Goal: Feedback & Contribution: Submit feedback/report problem

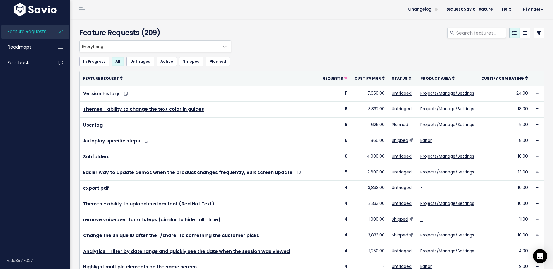
click at [318, 51] on div "Everything No Product Area Editor Projects/Manage/Settings Chrome Extension Dem…" at bounding box center [310, 46] width 465 height 12
click at [292, 8] on header "Changelog Request Savio Feature Help Hi Anael My Settings Logout" at bounding box center [311, 9] width 483 height 19
click at [466, 33] on input "search" at bounding box center [481, 33] width 50 height 11
type input "add image"
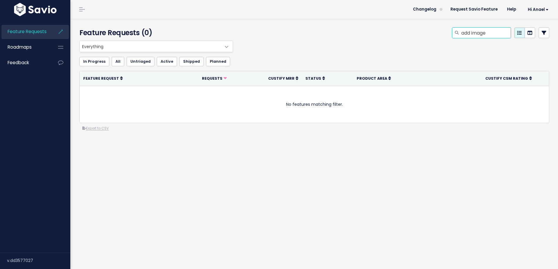
click at [469, 34] on input "add image" at bounding box center [486, 33] width 50 height 11
drag, startPoint x: 468, startPoint y: 34, endPoint x: 437, endPoint y: 32, distance: 30.2
click at [452, 32] on div "add image" at bounding box center [481, 33] width 59 height 11
type input "image"
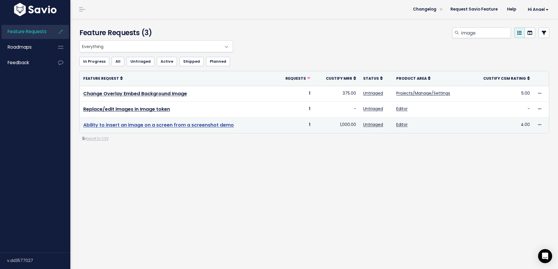
click at [218, 123] on link "Ability to insert an image on a screen from a screenshot demo" at bounding box center [158, 125] width 151 height 7
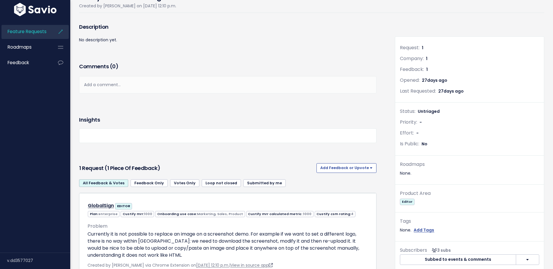
scroll to position [89, 0]
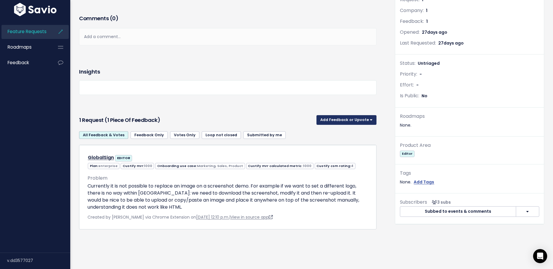
click at [326, 115] on button "Add Feedback or Upvote" at bounding box center [347, 119] width 60 height 9
click at [331, 141] on link "Add Feedback" at bounding box center [346, 146] width 55 height 11
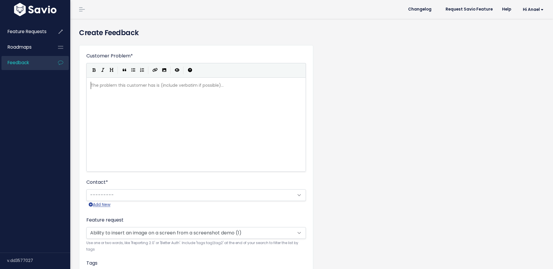
scroll to position [1, 0]
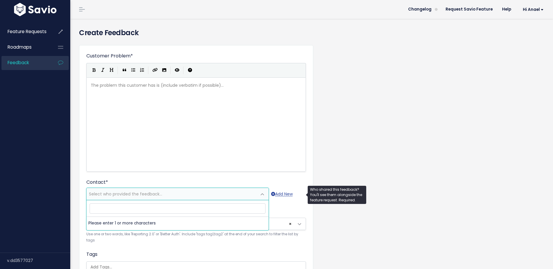
click at [127, 196] on span "Select who provided the feedback..." at bounding box center [125, 194] width 73 height 6
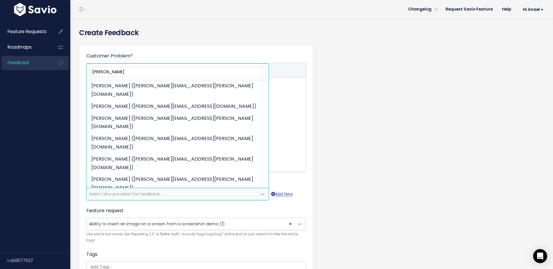
scroll to position [178, 0]
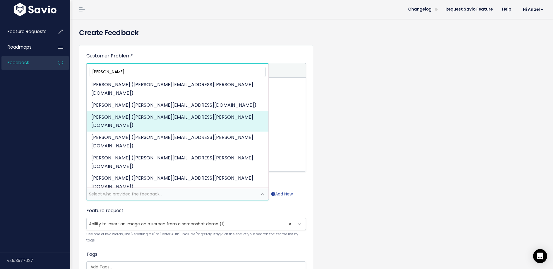
click at [114, 75] on input "tom" at bounding box center [178, 72] width 176 height 10
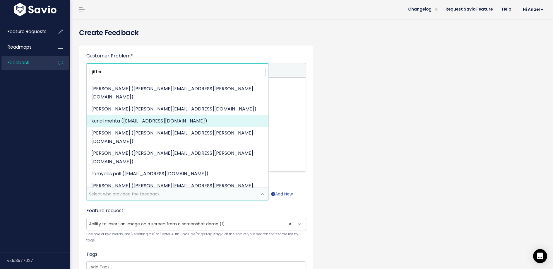
scroll to position [37, 0]
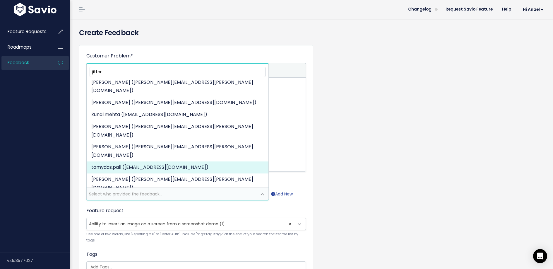
type input "jitter"
select select "88254431"
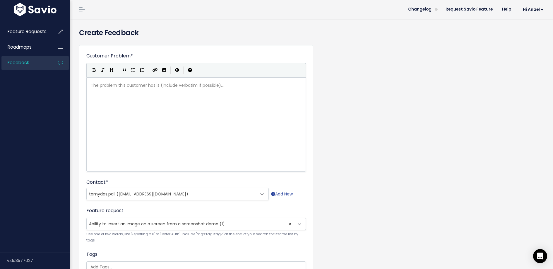
click at [189, 208] on div "Feature request --------- Ability to insert an image on a screen from a screens…" at bounding box center [196, 225] width 220 height 37
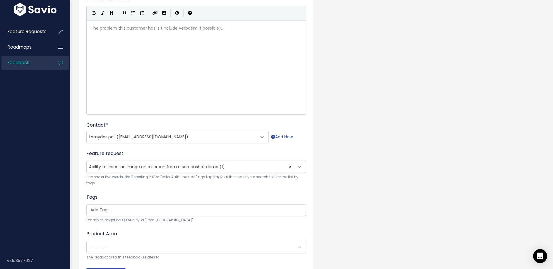
scroll to position [0, 0]
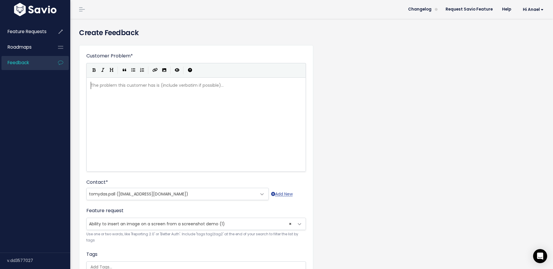
click at [151, 130] on div "The problem this customer has is (include verbatim if possible)... xxxxxxxxxx ​" at bounding box center [204, 132] width 228 height 103
type textarea "Jitterbit woudl li"
type textarea "li"
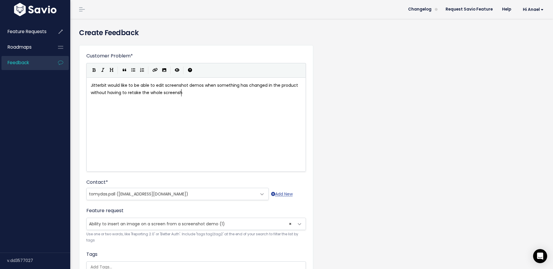
scroll to position [2, 275]
type textarea "d like to be able to edit screenshot demos when something has changed in the pr…"
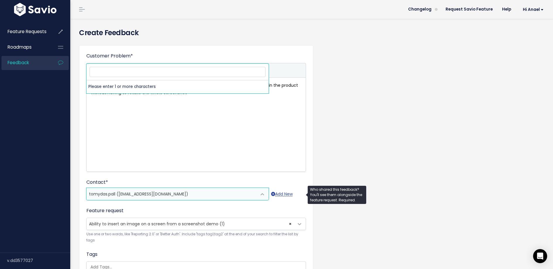
click at [184, 191] on span "tomydas.pall (tomydas.pall@jitterbit.com)" at bounding box center [172, 194] width 170 height 12
click at [233, 195] on span "tomydas.pall (tomydas.pall@jitterbit.com)" at bounding box center [172, 194] width 170 height 12
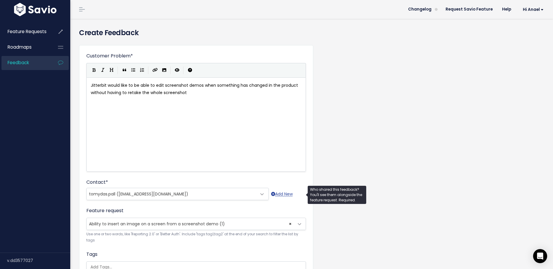
click at [261, 193] on span at bounding box center [263, 194] width 12 height 12
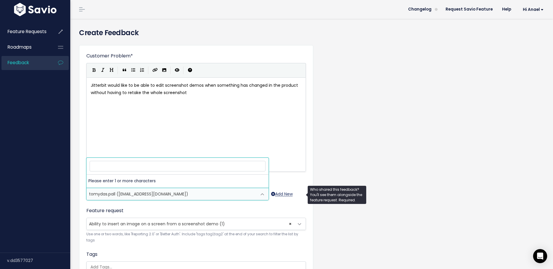
click at [279, 194] on link "Add New" at bounding box center [282, 193] width 22 height 7
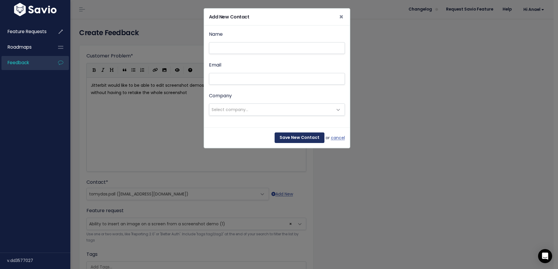
click at [288, 136] on input "Save New Contact" at bounding box center [300, 137] width 50 height 11
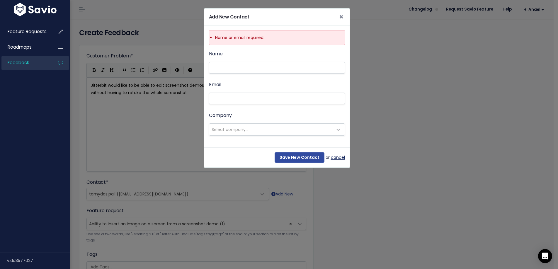
click at [334, 157] on link "cancel" at bounding box center [338, 157] width 14 height 7
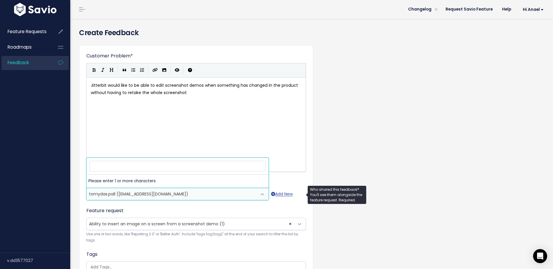
click at [258, 196] on span at bounding box center [263, 194] width 12 height 12
type input "h"
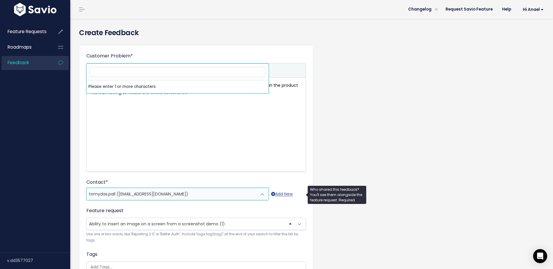
click at [211, 196] on span "tomydas.pall (tomydas.pall@jitterbit.com)" at bounding box center [172, 194] width 170 height 12
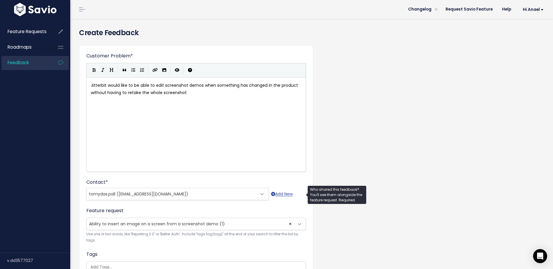
click at [205, 197] on span "tomydas.pall (tomydas.pall@jitterbit.com)" at bounding box center [172, 194] width 170 height 12
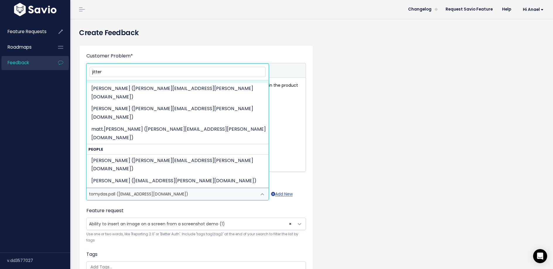
scroll to position [128, 0]
type input "jitter"
select select "87264234"
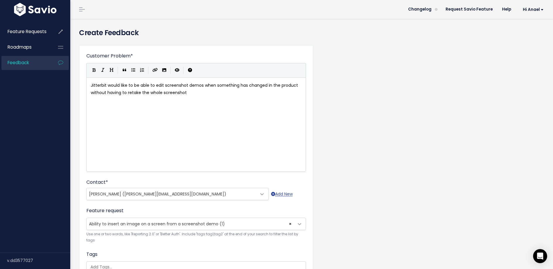
click at [276, 208] on div "Feature request --------- Ability to insert an image on a screen from a screens…" at bounding box center [196, 225] width 220 height 37
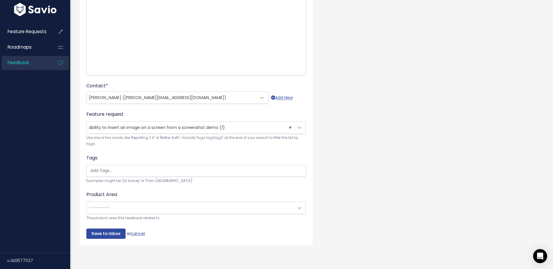
scroll to position [101, 0]
click at [112, 229] on input "Save to Inbox" at bounding box center [105, 234] width 39 height 11
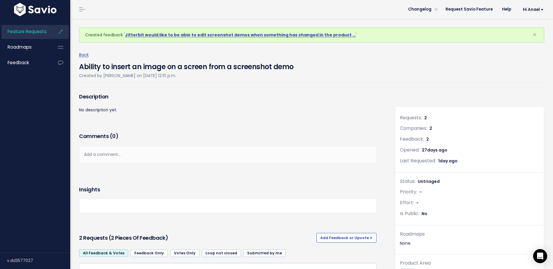
click at [33, 33] on span "Feature Requests" at bounding box center [27, 31] width 39 height 6
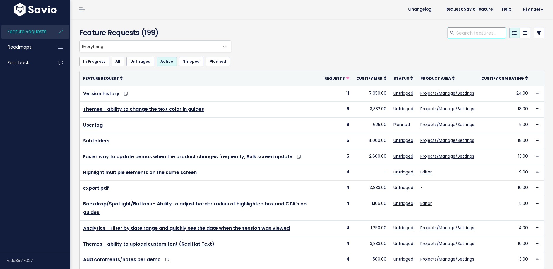
click at [459, 35] on input "search" at bounding box center [481, 33] width 50 height 11
type input "autoplay"
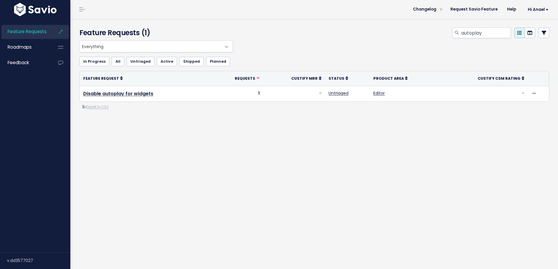
click at [247, 125] on div "Everything No Product Area Editor Projects/Manage/Settings Chrome Extension Dem…" at bounding box center [314, 98] width 478 height 117
click at [236, 152] on div "Everything No Product Area Editor Projects/Manage/Settings Chrome Extension Dem…" at bounding box center [314, 98] width 478 height 117
click at [347, 48] on div "Everything No Product Area Editor Projects/Manage/Settings Chrome Extension Dem…" at bounding box center [313, 46] width 470 height 12
click at [475, 30] on input "autoplay" at bounding box center [486, 33] width 50 height 11
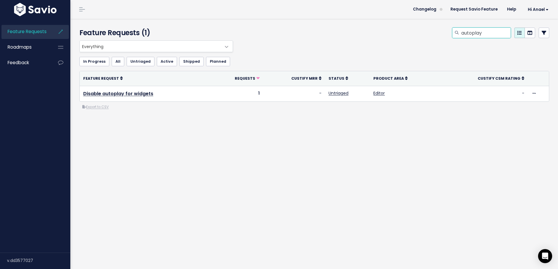
click at [475, 30] on input "autoplay" at bounding box center [486, 33] width 50 height 11
type input "delete guide"
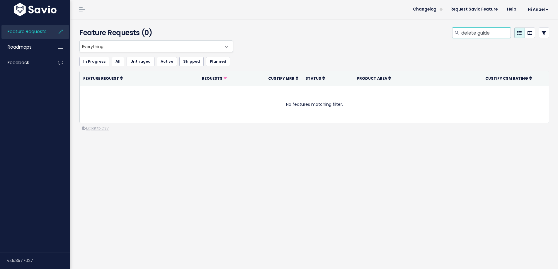
click at [474, 32] on input "delete guide" at bounding box center [486, 33] width 50 height 11
drag, startPoint x: 491, startPoint y: 34, endPoint x: 449, endPoint y: 34, distance: 41.6
click at [452, 34] on div "delete guide" at bounding box center [481, 33] width 59 height 11
type input "d"
type input "guide"
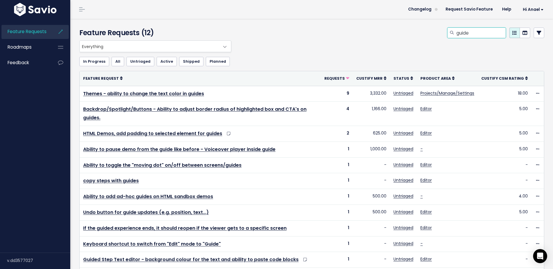
drag, startPoint x: 468, startPoint y: 33, endPoint x: 446, endPoint y: 33, distance: 22.0
click at [448, 33] on div "guide" at bounding box center [477, 33] width 59 height 11
type input "delete"
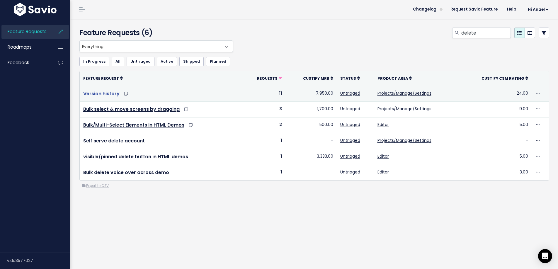
click at [106, 94] on link "Version history" at bounding box center [101, 93] width 36 height 7
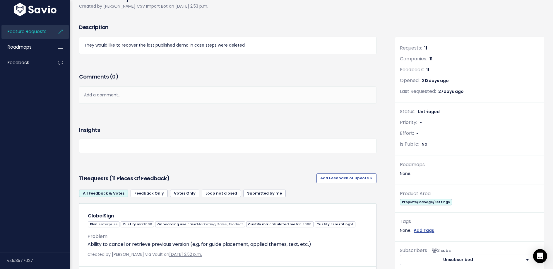
scroll to position [46, 0]
click at [360, 177] on button "Add Feedback or Upvote" at bounding box center [347, 177] width 60 height 9
click at [346, 203] on link "Add Feedback" at bounding box center [346, 204] width 55 height 11
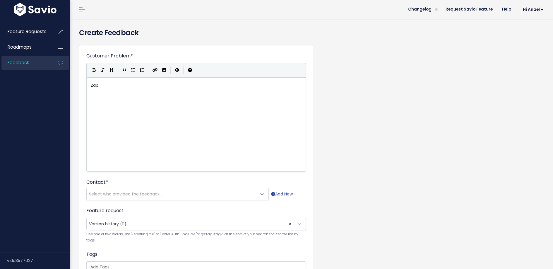
scroll to position [2, 10]
type textarea "[PERSON_NAME] had to re"
type textarea "When deleted"
type textarea "ing steps with voiceover and guides, there is no easy way to reg"
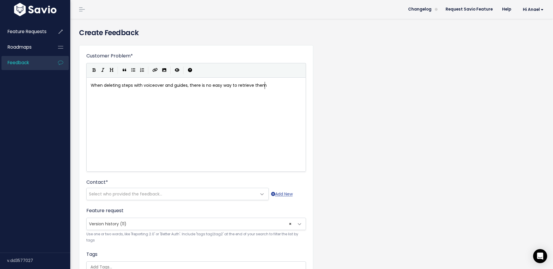
type textarea "trieve them"
type textarea ". A version history o"
type textarea "would help."
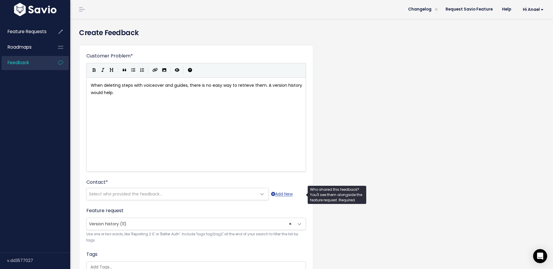
click at [113, 193] on span "Select who provided the feedback..." at bounding box center [125, 194] width 73 height 6
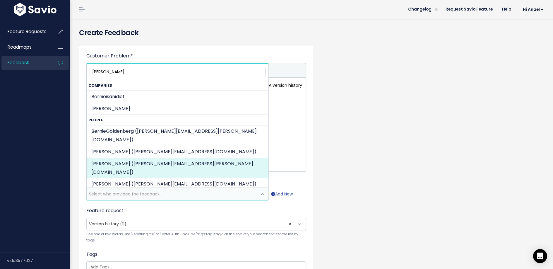
type input "[PERSON_NAME]"
select select "88758944"
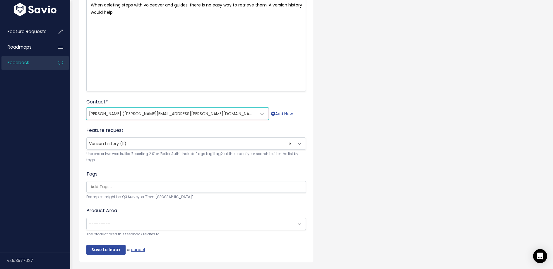
scroll to position [101, 0]
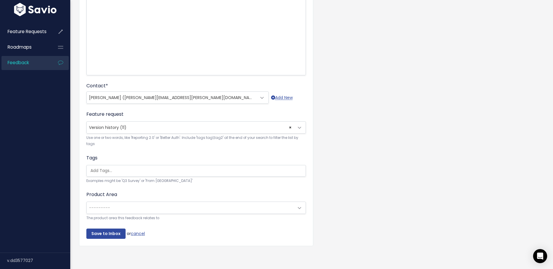
click at [130, 204] on span "---------" at bounding box center [190, 208] width 207 height 12
click at [130, 202] on span "× Projects/Manage/Settings" at bounding box center [190, 208] width 207 height 12
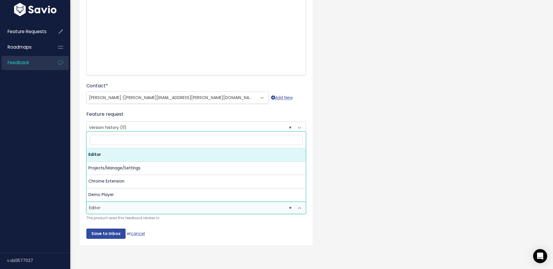
click at [120, 207] on span "× Editor" at bounding box center [190, 208] width 207 height 12
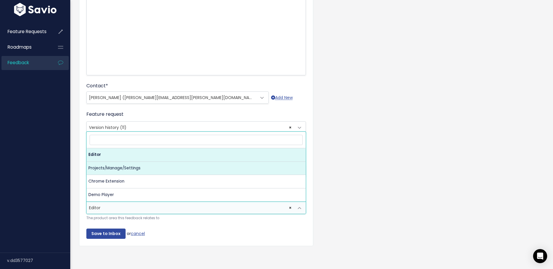
select select "storylane:MANAGESETTINGS"
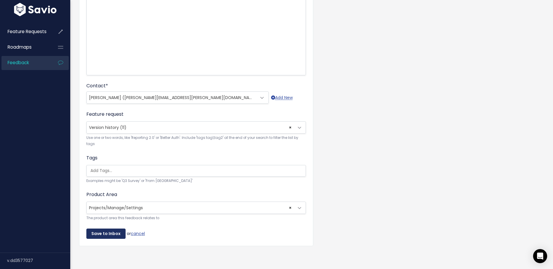
click at [110, 229] on input "Save to Inbox" at bounding box center [105, 234] width 39 height 11
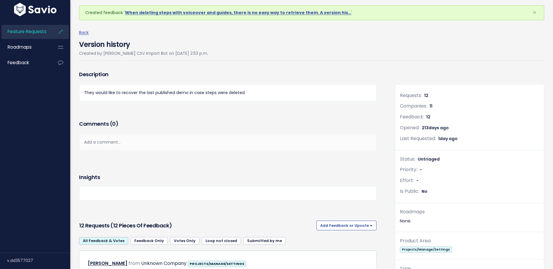
scroll to position [171, 0]
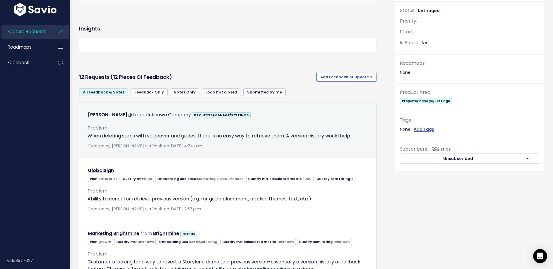
click at [157, 118] on div "Unknown Company" at bounding box center [168, 115] width 45 height 8
click at [156, 117] on div "Unknown Company" at bounding box center [168, 115] width 45 height 8
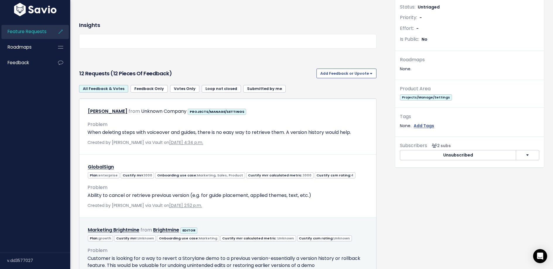
scroll to position [175, 0]
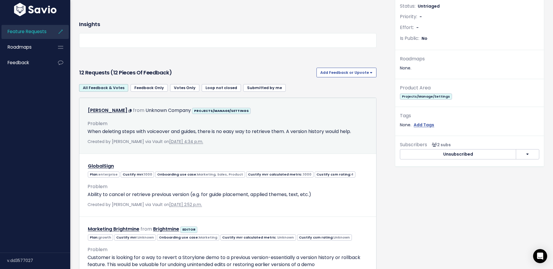
click at [136, 141] on span "Created by [PERSON_NAME] via Vault on [DATE] 4:34 p.m." at bounding box center [146, 142] width 116 height 6
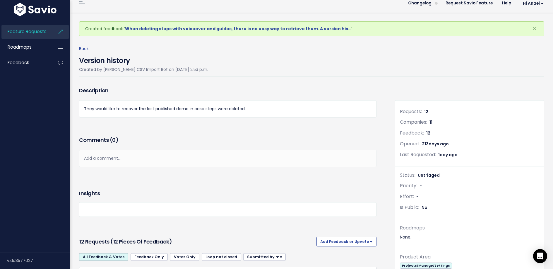
scroll to position [0, 0]
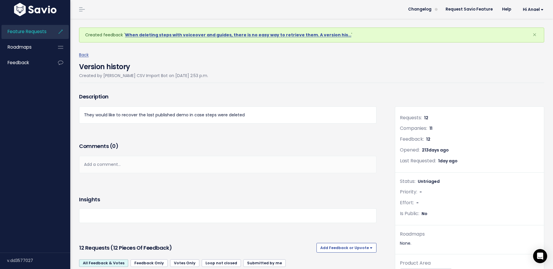
click at [242, 68] on div "Version history Created by Savio CSV Import Bot on [DATE] 2:53 p.m." at bounding box center [312, 71] width 466 height 24
click at [30, 34] on span "Feature Requests" at bounding box center [27, 31] width 39 height 6
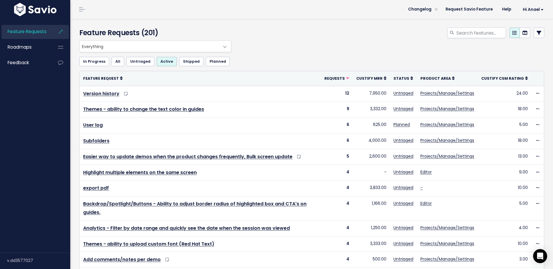
click at [456, 57] on ul "In Progress All Untriaged Active Shipped Planned" at bounding box center [311, 61] width 465 height 9
